Goal: Check status: Check status

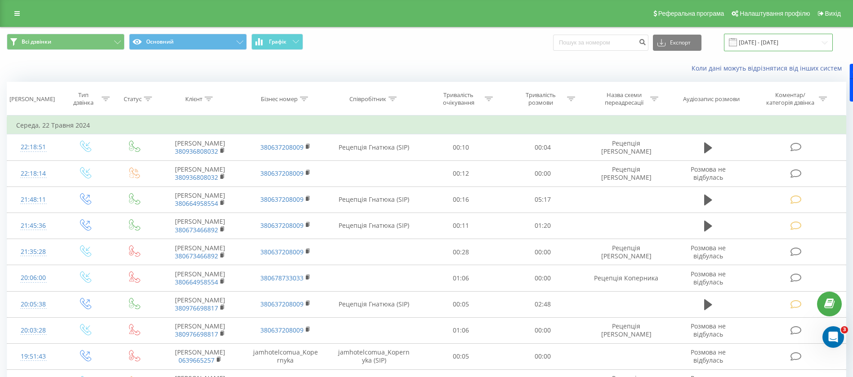
click at [773, 37] on input "[DATE] - [DATE]" at bounding box center [778, 43] width 109 height 18
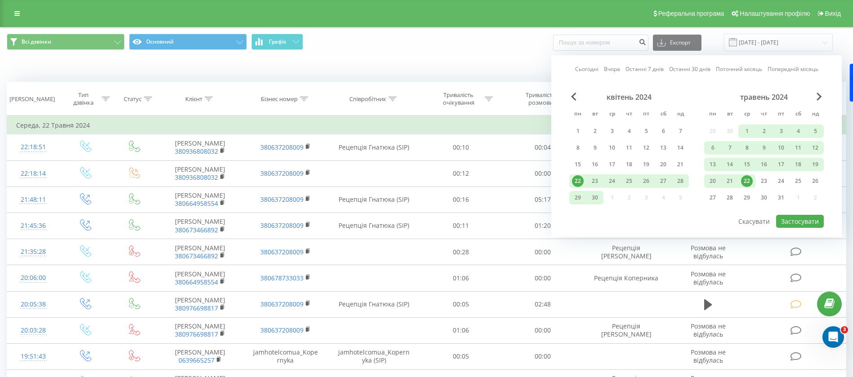
click at [583, 70] on link "Сьогодні" at bounding box center [586, 69] width 23 height 9
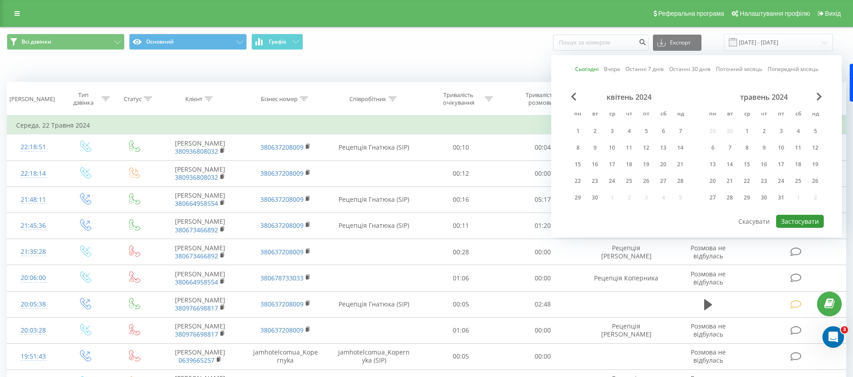
click at [788, 220] on button "Застосувати" at bounding box center [800, 221] width 48 height 13
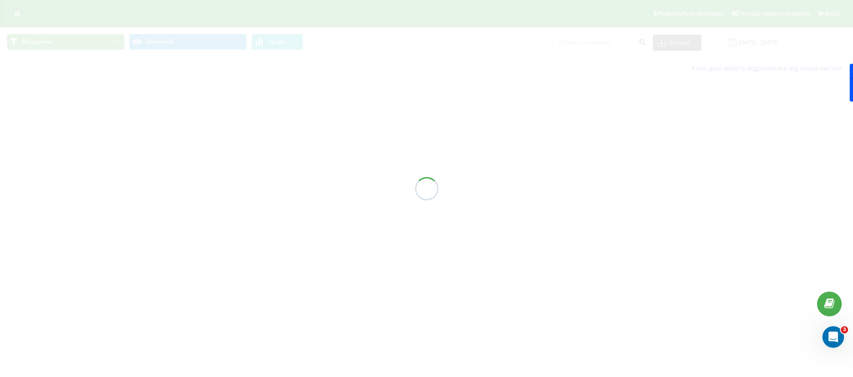
type input "[DATE] - [DATE]"
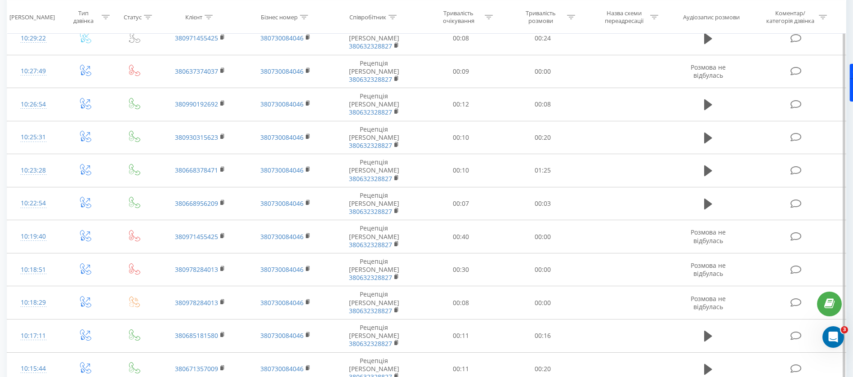
scroll to position [445, 0]
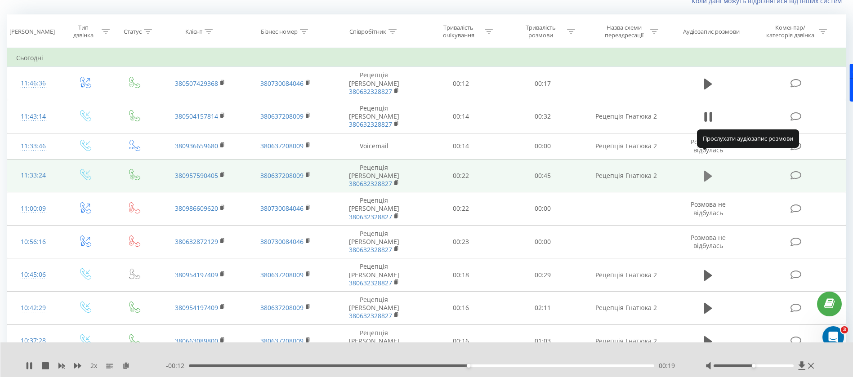
click at [707, 171] on icon at bounding box center [708, 176] width 8 height 11
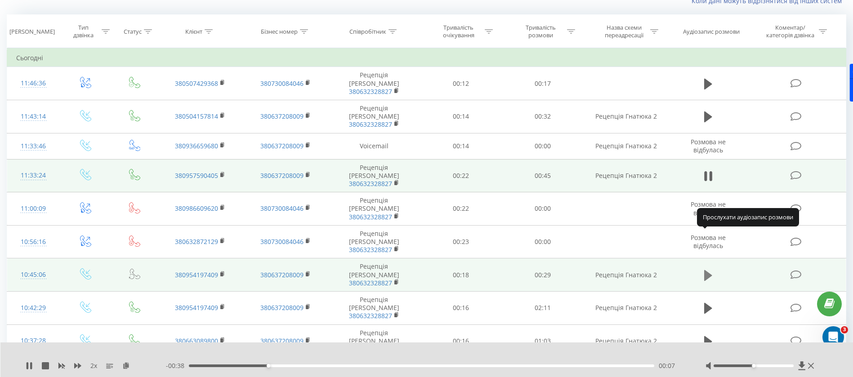
click at [705, 270] on icon at bounding box center [708, 275] width 8 height 11
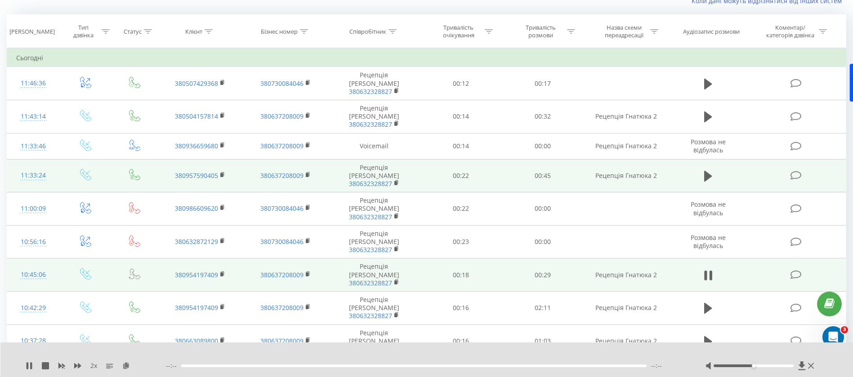
scroll to position [135, 0]
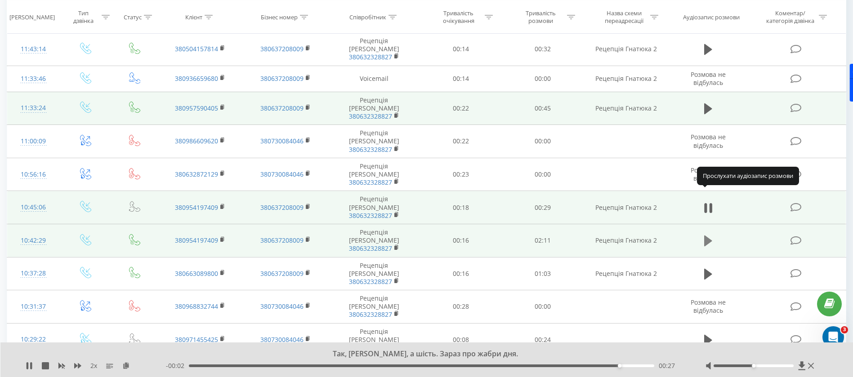
click at [710, 236] on icon at bounding box center [708, 241] width 8 height 11
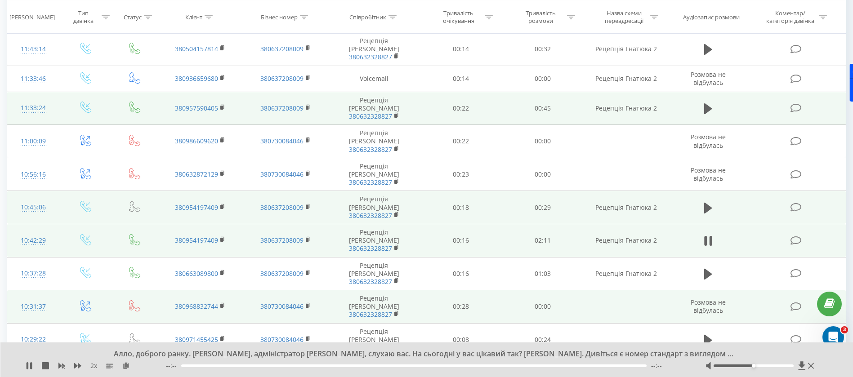
scroll to position [202, 0]
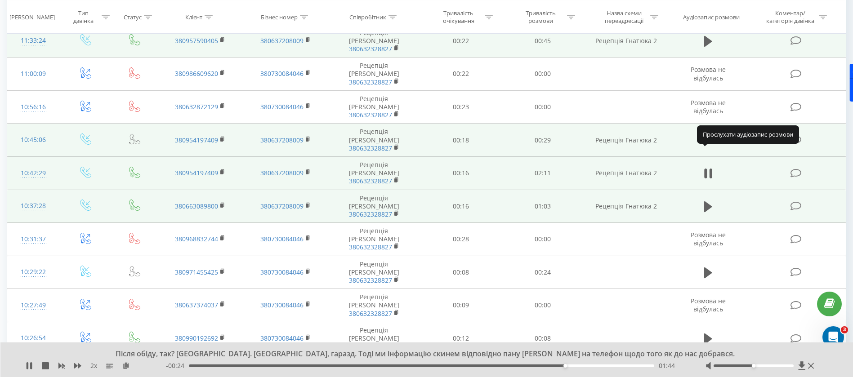
drag, startPoint x: 708, startPoint y: 157, endPoint x: 713, endPoint y: 161, distance: 6.4
click at [713, 206] on span at bounding box center [707, 210] width 13 height 9
click at [708, 200] on icon at bounding box center [708, 206] width 8 height 13
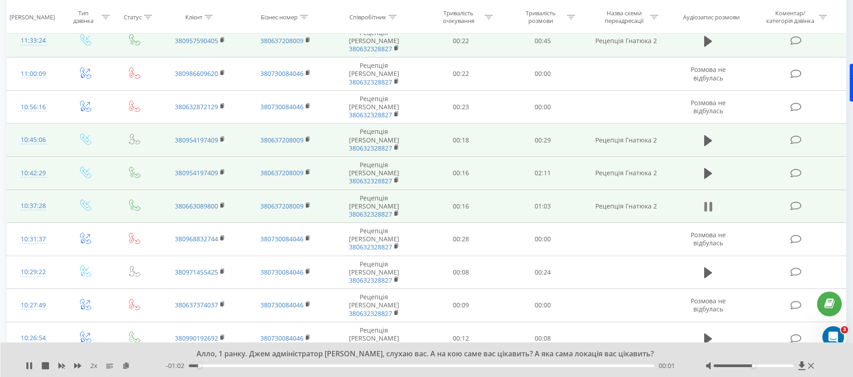
click at [709, 200] on icon at bounding box center [708, 206] width 8 height 13
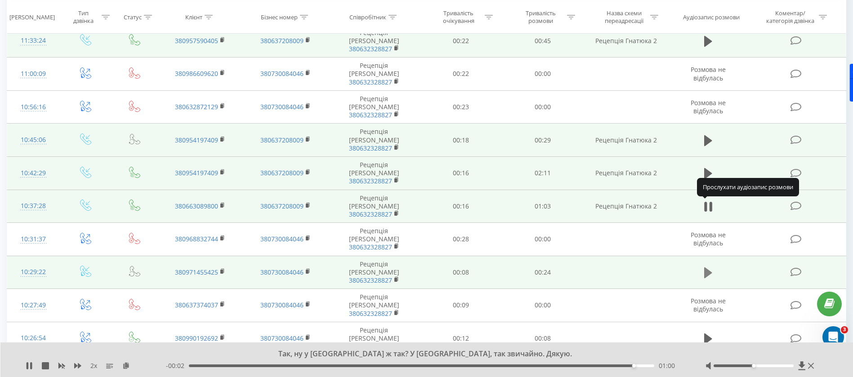
click at [708, 267] on icon at bounding box center [708, 272] width 8 height 11
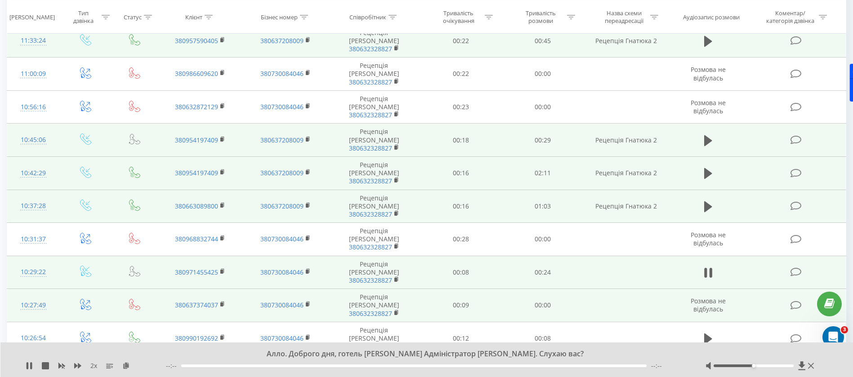
scroll to position [270, 0]
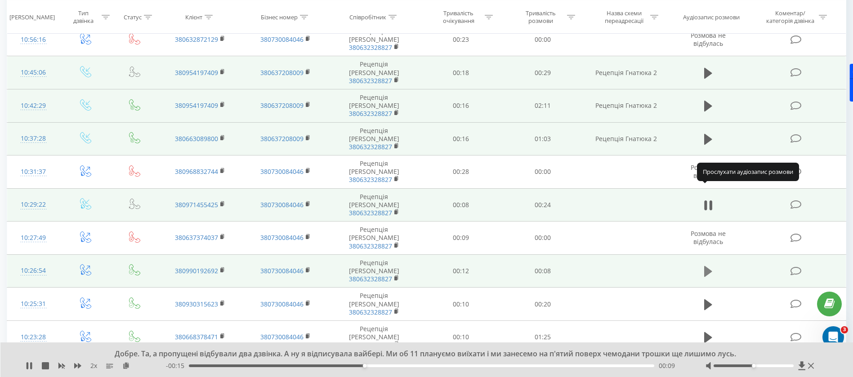
click at [708, 266] on icon at bounding box center [708, 271] width 8 height 11
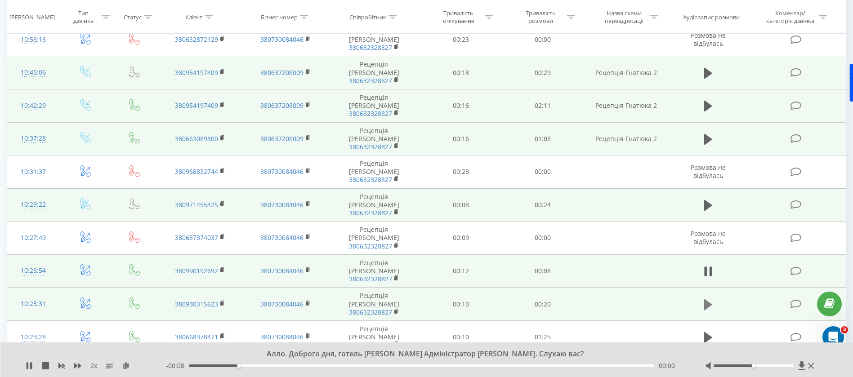
scroll to position [337, 0]
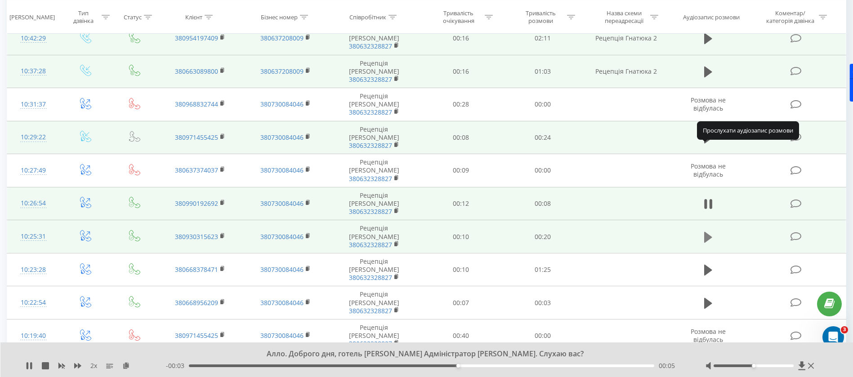
click at [709, 231] on icon at bounding box center [708, 237] width 8 height 13
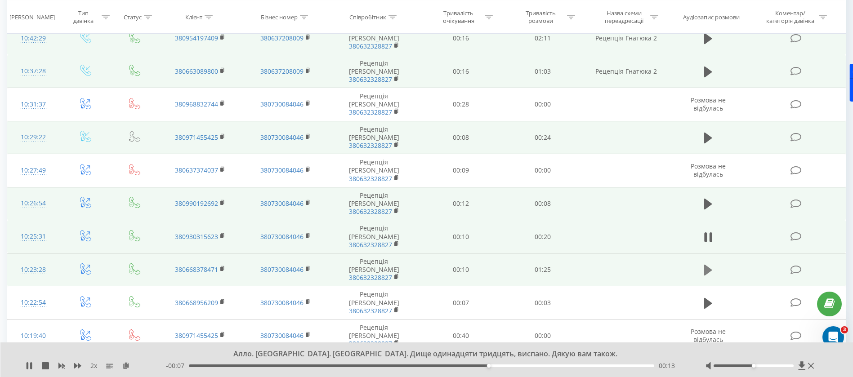
click at [709, 264] on icon at bounding box center [708, 270] width 8 height 13
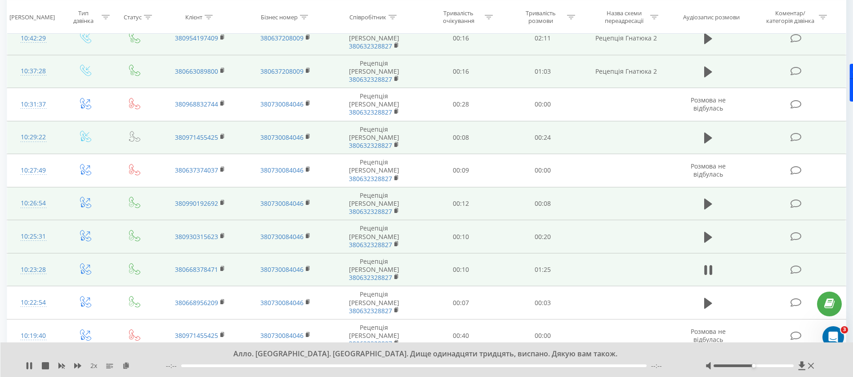
scroll to position [405, 0]
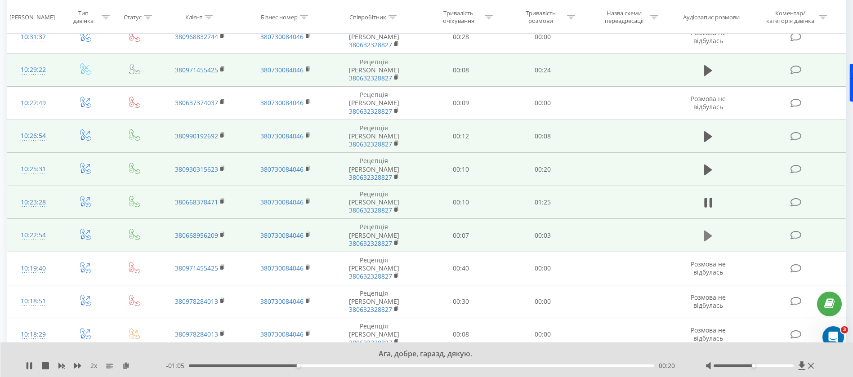
click at [708, 230] on icon at bounding box center [708, 235] width 8 height 11
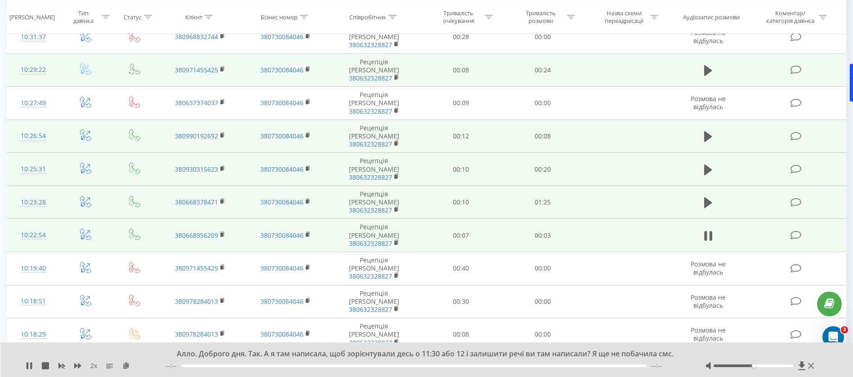
scroll to position [472, 0]
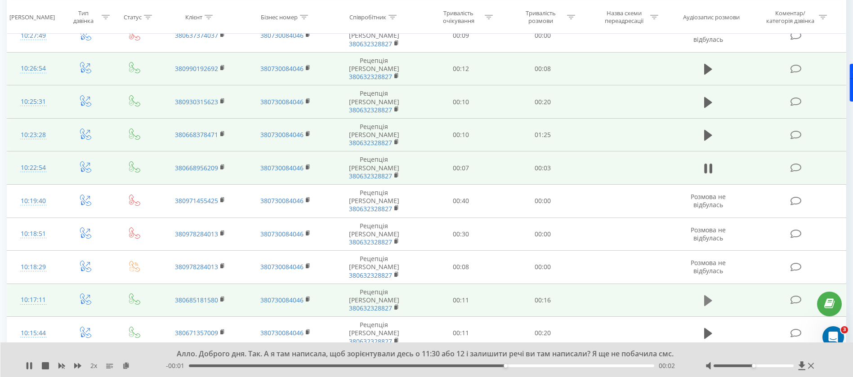
click at [709, 295] on icon at bounding box center [708, 300] width 8 height 11
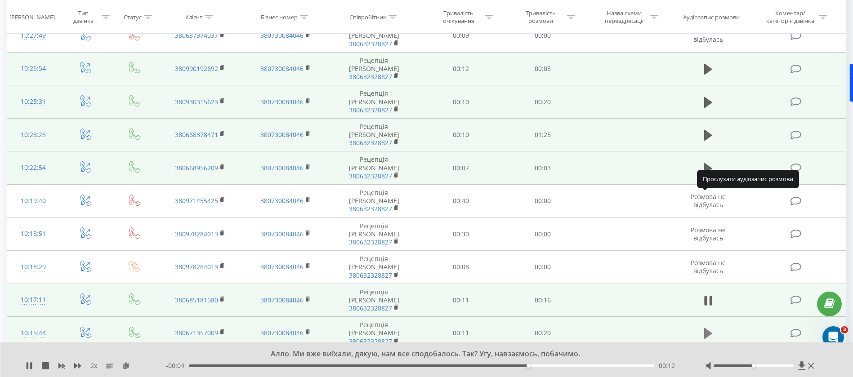
click at [711, 327] on icon at bounding box center [708, 333] width 8 height 13
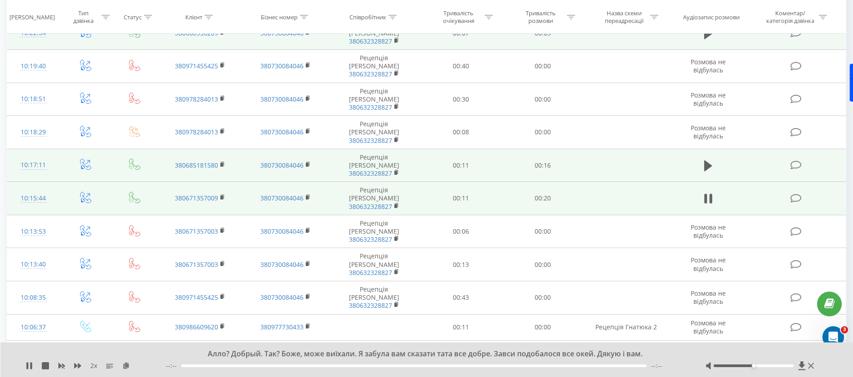
scroll to position [674, 0]
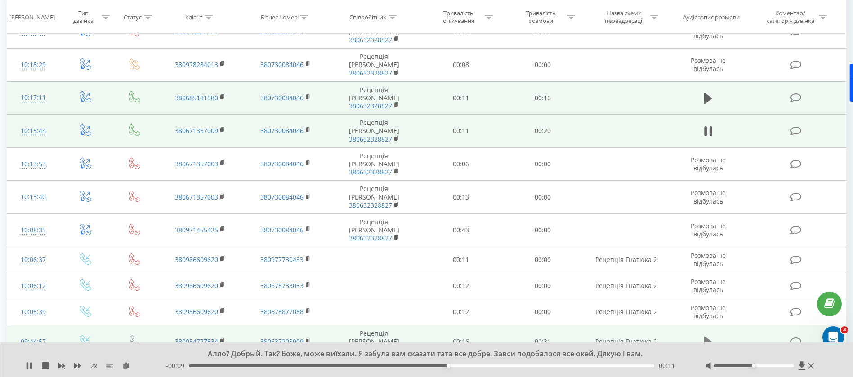
click at [707, 337] on icon at bounding box center [708, 342] width 8 height 11
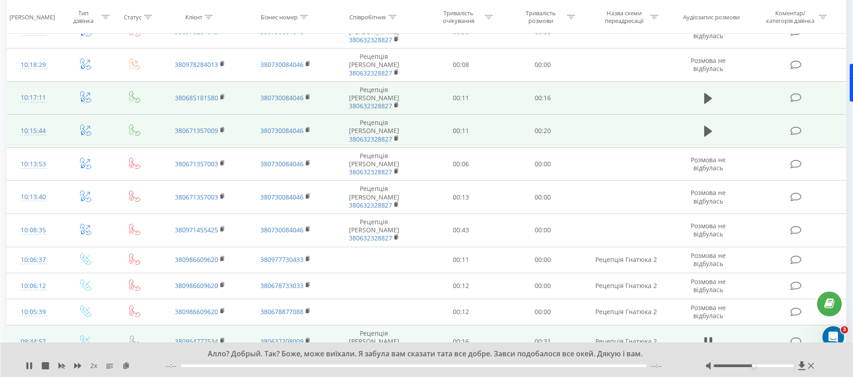
scroll to position [742, 0]
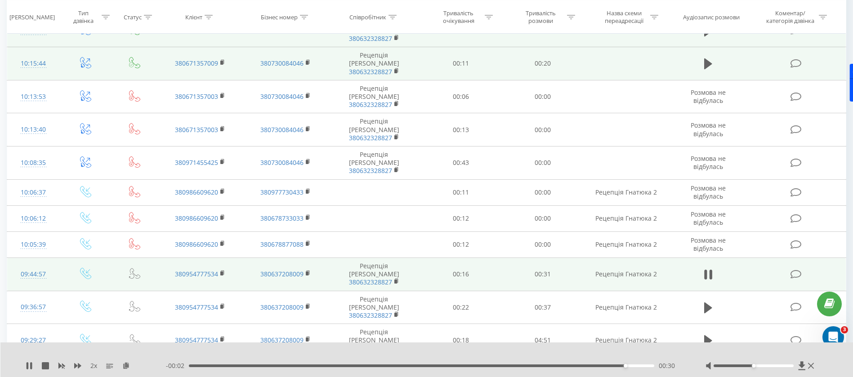
click at [710, 365] on icon at bounding box center [708, 370] width 8 height 11
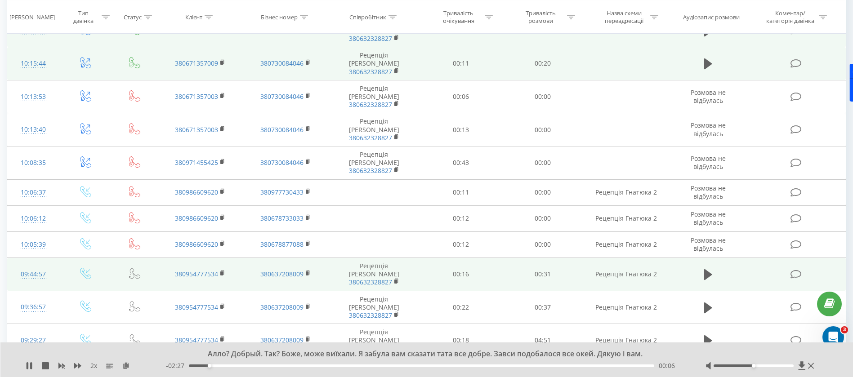
scroll to position [877, 0]
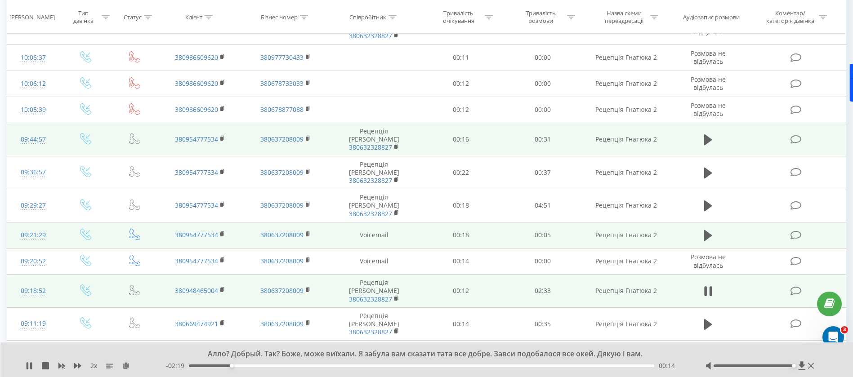
drag, startPoint x: 755, startPoint y: 365, endPoint x: 791, endPoint y: 367, distance: 36.0
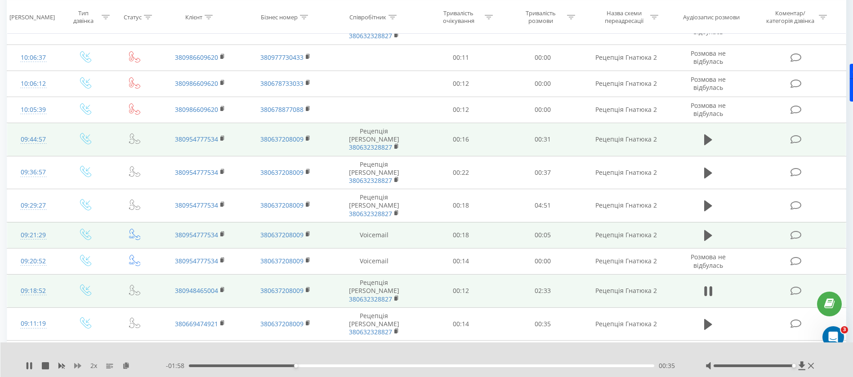
click at [77, 365] on icon at bounding box center [77, 365] width 7 height 5
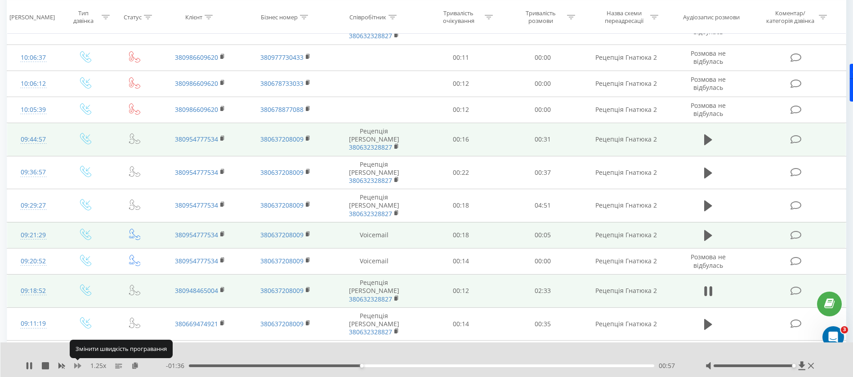
click at [77, 365] on icon at bounding box center [77, 365] width 7 height 5
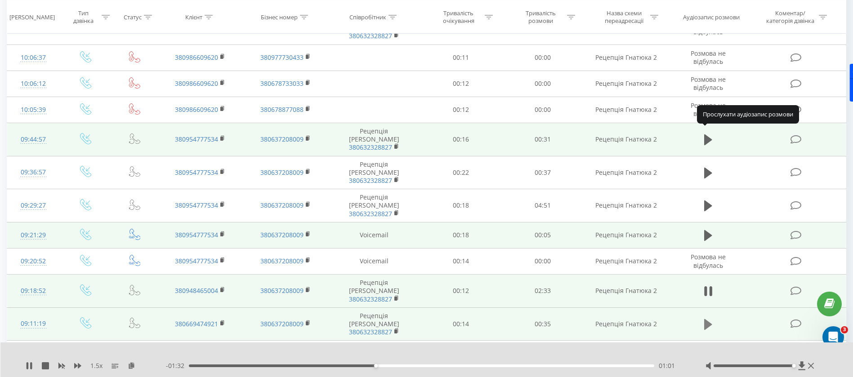
click at [710, 319] on icon at bounding box center [708, 324] width 8 height 11
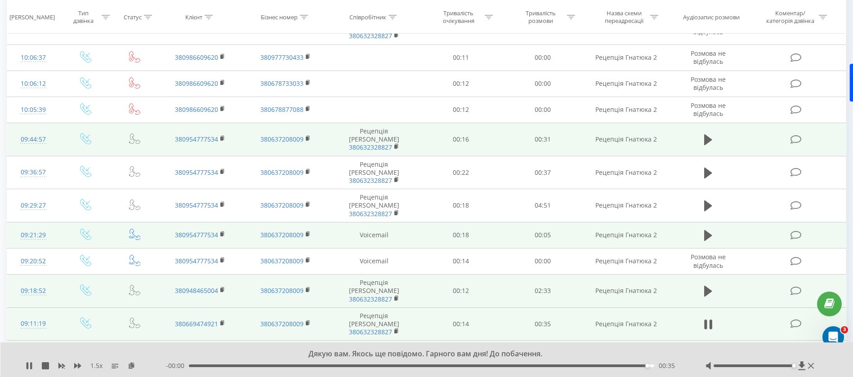
click at [703, 351] on button at bounding box center [707, 357] width 13 height 13
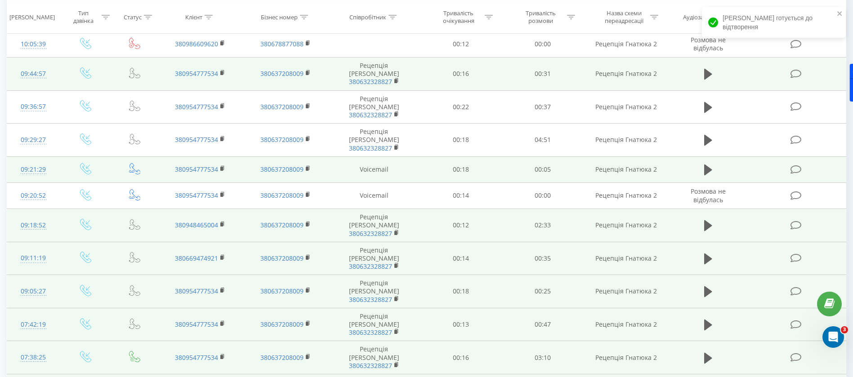
scroll to position [977, 0]
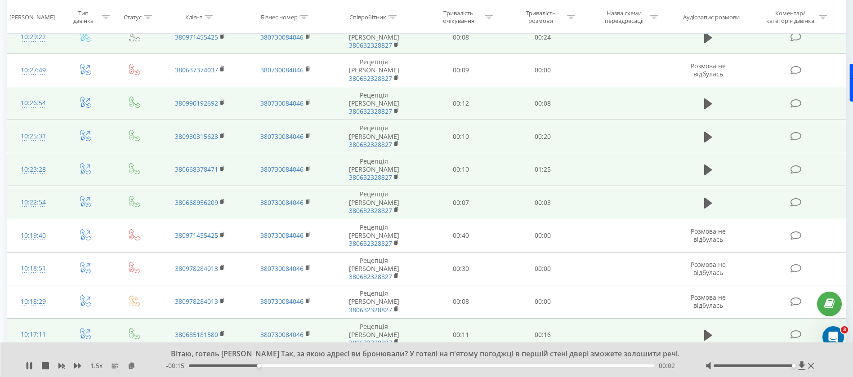
scroll to position [0, 0]
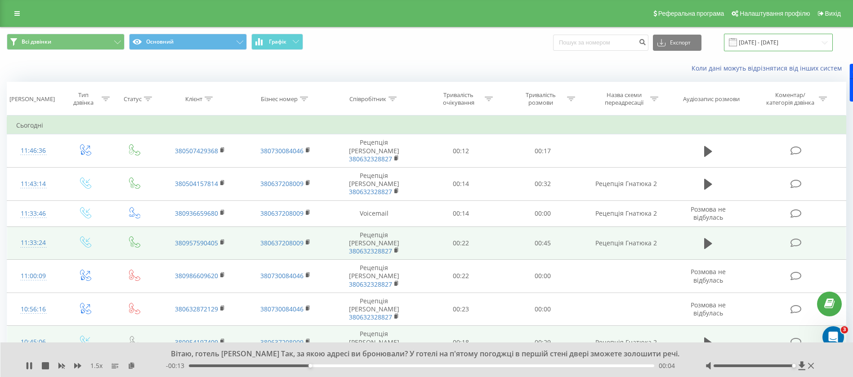
click at [764, 47] on input "[DATE] - [DATE]" at bounding box center [778, 43] width 109 height 18
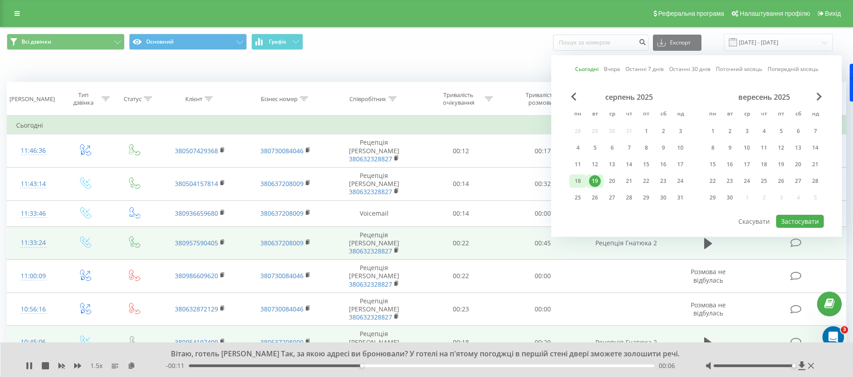
click at [582, 183] on div "18" at bounding box center [578, 181] width 12 height 12
click at [792, 226] on button "Застосувати" at bounding box center [800, 221] width 48 height 13
type input "18.08.2025 - 18.08.2025"
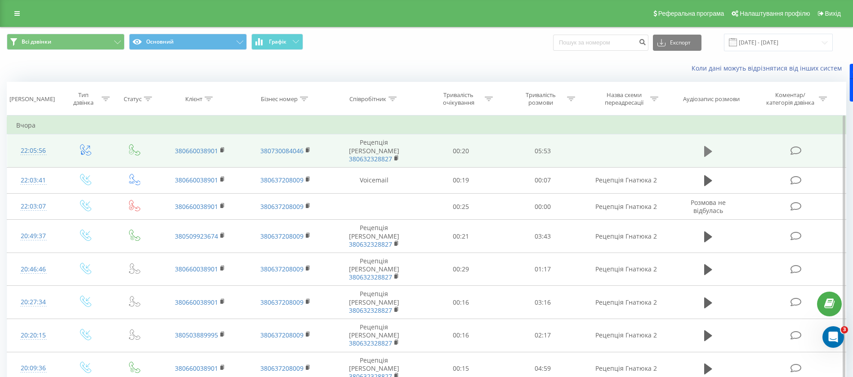
click at [702, 147] on button at bounding box center [707, 151] width 13 height 13
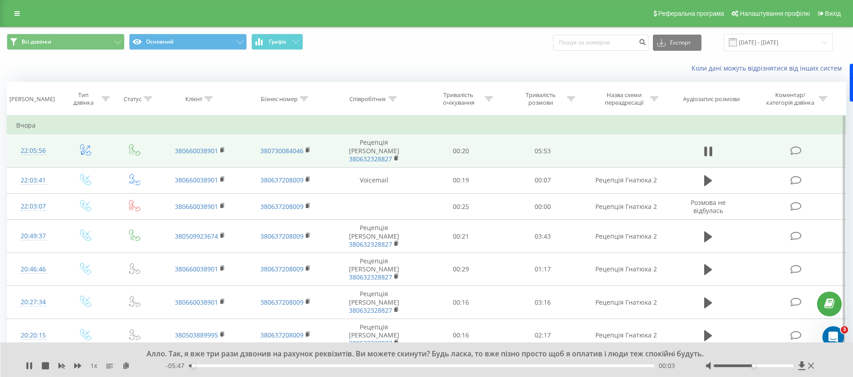
click at [71, 365] on div "1 x" at bounding box center [96, 365] width 140 height 9
click at [77, 365] on icon at bounding box center [77, 365] width 7 height 7
click at [76, 365] on icon at bounding box center [77, 365] width 7 height 5
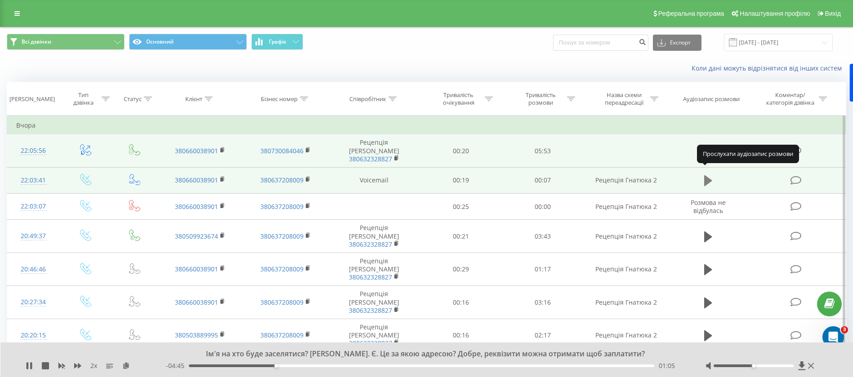
click at [708, 176] on icon at bounding box center [708, 180] width 8 height 11
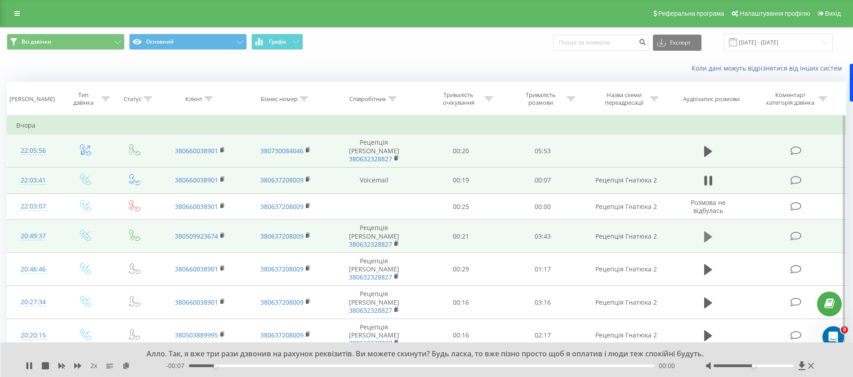
click at [710, 231] on icon at bounding box center [708, 237] width 8 height 13
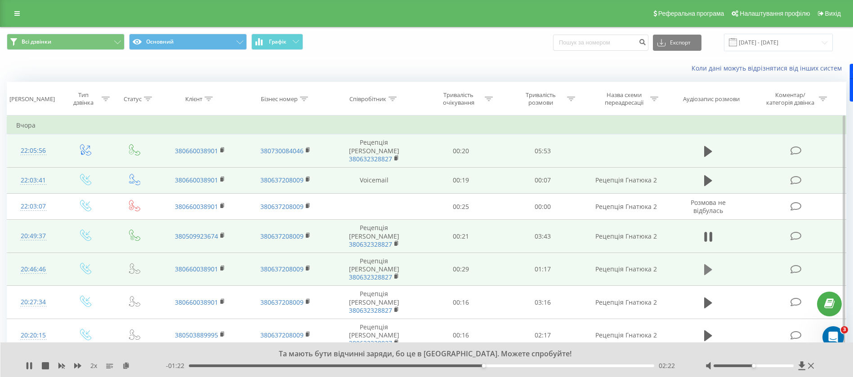
click at [708, 264] on icon at bounding box center [708, 269] width 8 height 11
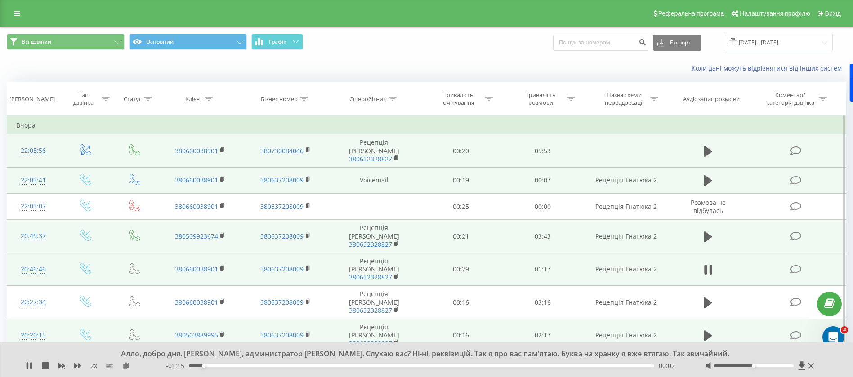
scroll to position [67, 0]
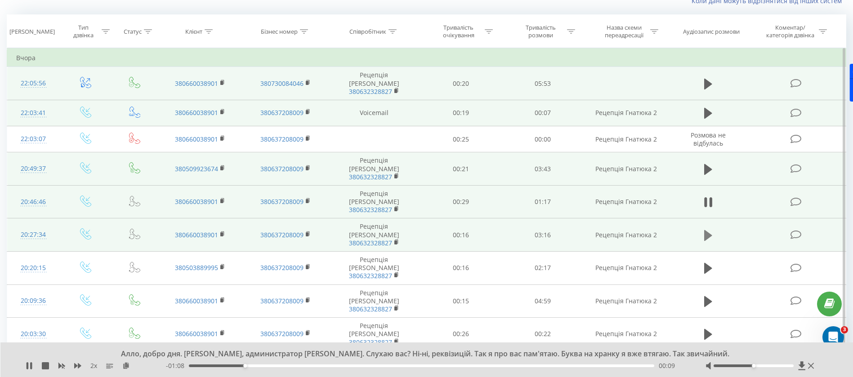
click at [709, 229] on icon at bounding box center [708, 235] width 8 height 13
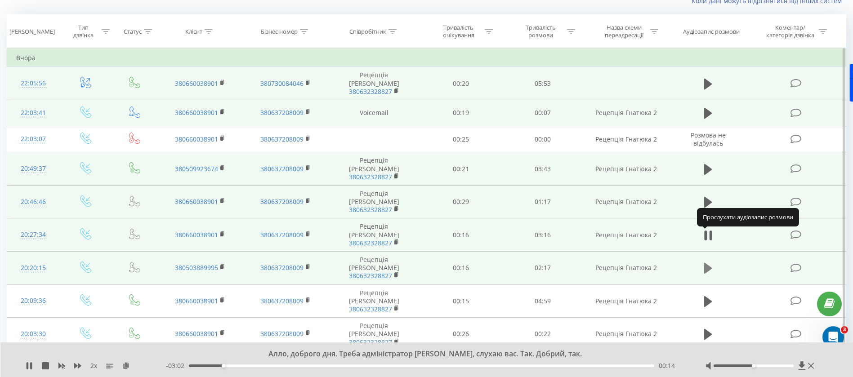
click at [709, 263] on icon at bounding box center [708, 268] width 8 height 11
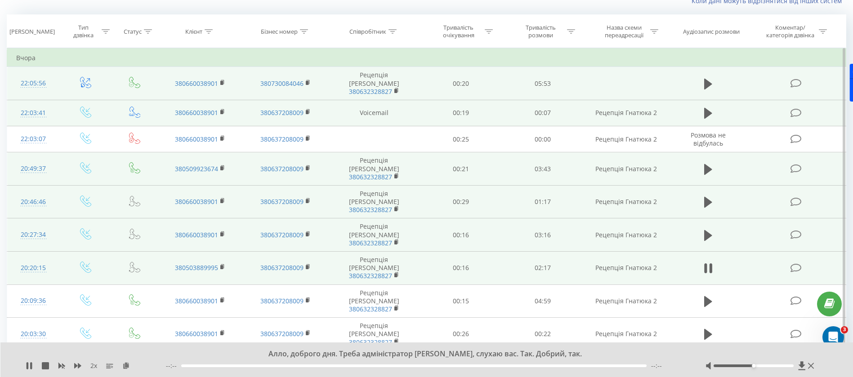
scroll to position [135, 0]
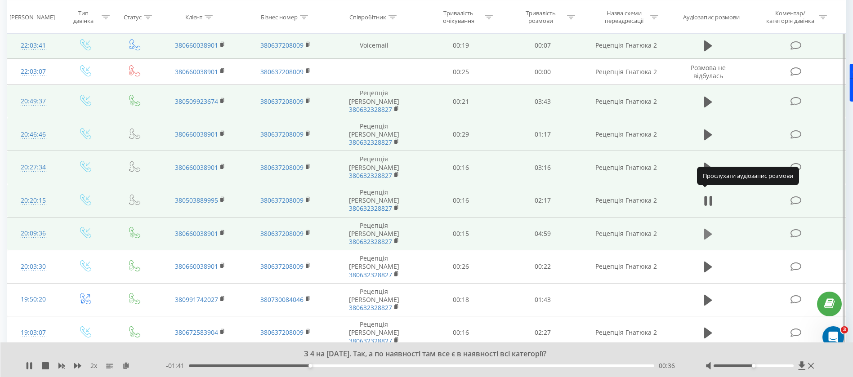
click at [705, 229] on icon at bounding box center [708, 234] width 8 height 11
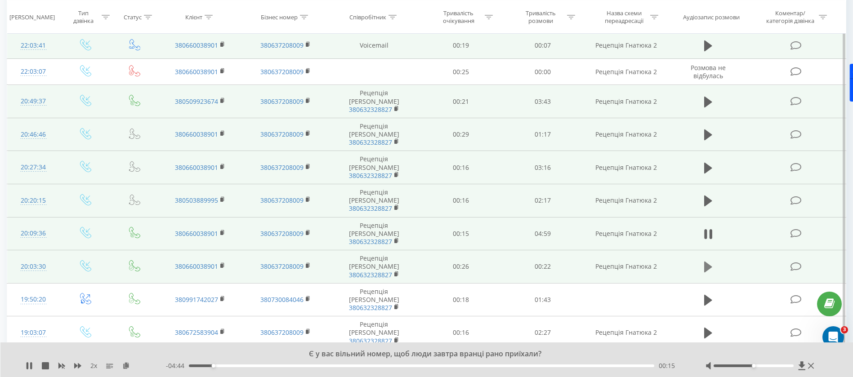
click at [709, 261] on icon at bounding box center [708, 267] width 8 height 13
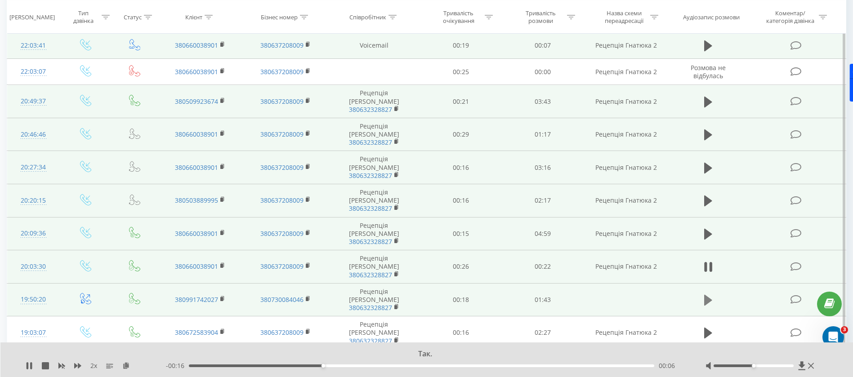
click at [708, 295] on icon at bounding box center [708, 300] width 8 height 11
